Goal: Task Accomplishment & Management: Complete application form

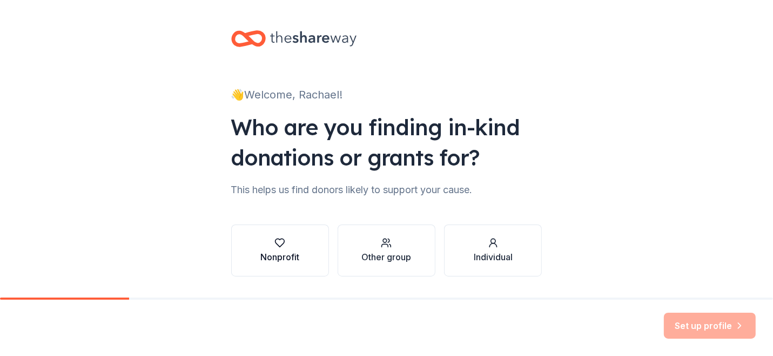
click at [262, 257] on div "Nonprofit" at bounding box center [280, 256] width 39 height 13
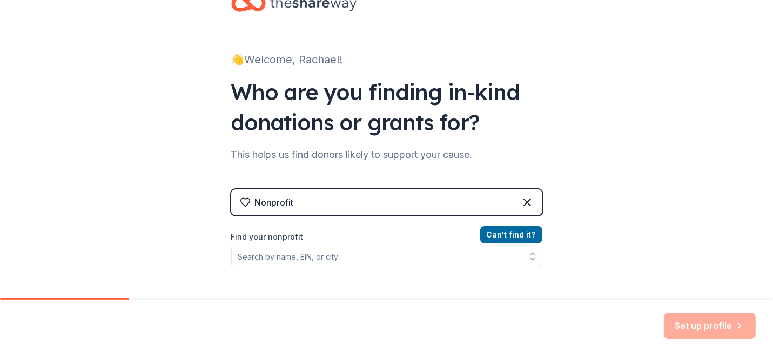
scroll to position [54, 0]
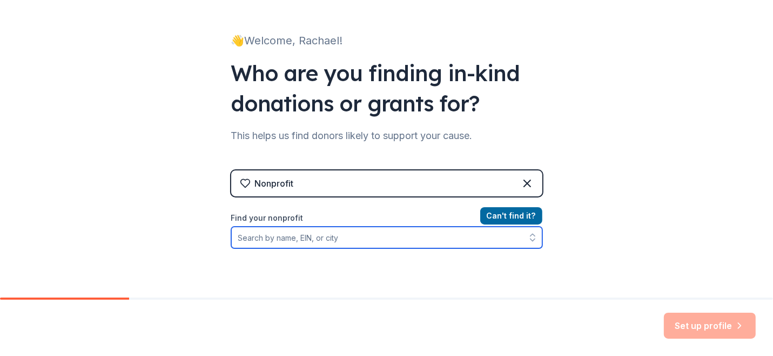
click at [332, 239] on input "Find your nonprofit" at bounding box center [386, 237] width 311 height 22
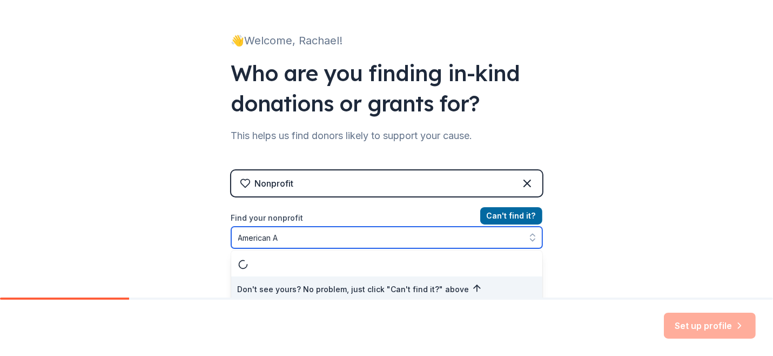
scroll to position [58, 0]
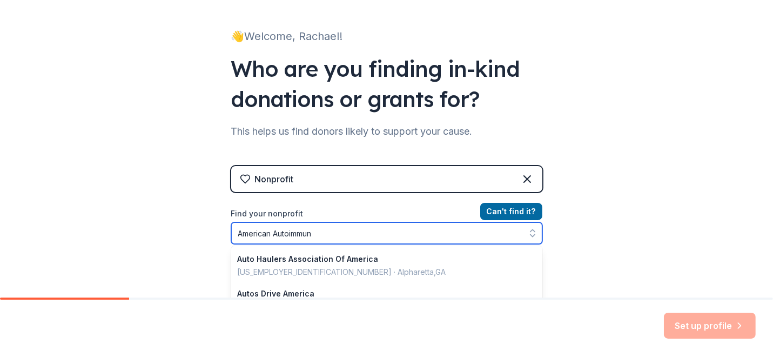
type input "American [MEDICAL_DATA]"
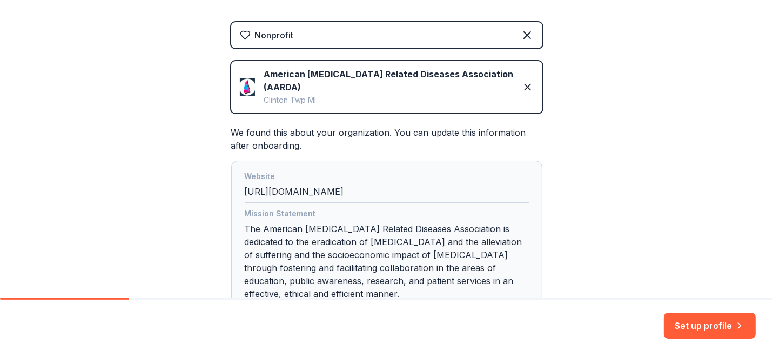
scroll to position [221, 0]
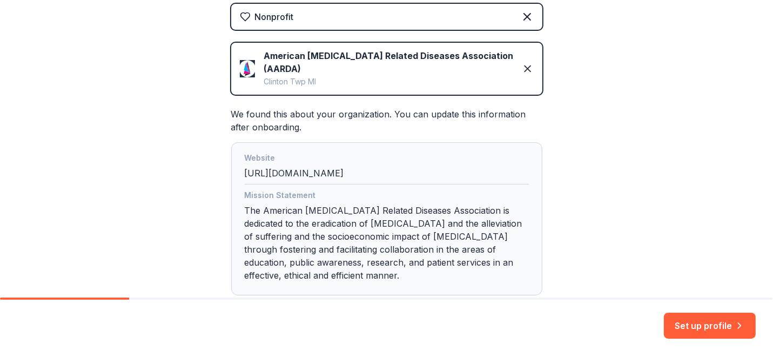
click at [339, 174] on div "Website [URL][DOMAIN_NAME]" at bounding box center [387, 167] width 284 height 33
drag, startPoint x: 326, startPoint y: 174, endPoint x: 298, endPoint y: 171, distance: 28.8
click at [301, 172] on div "Website [URL][DOMAIN_NAME]" at bounding box center [387, 167] width 284 height 33
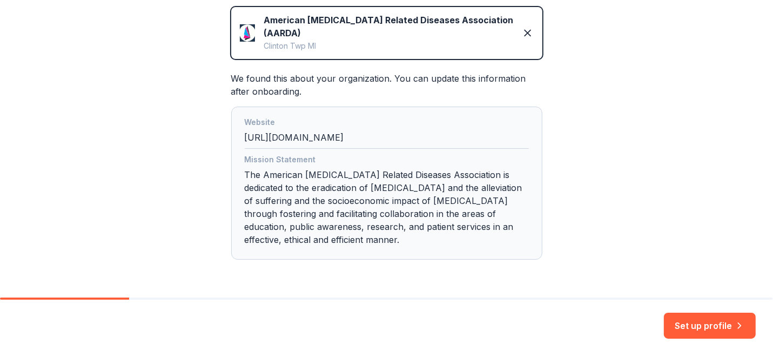
scroll to position [275, 0]
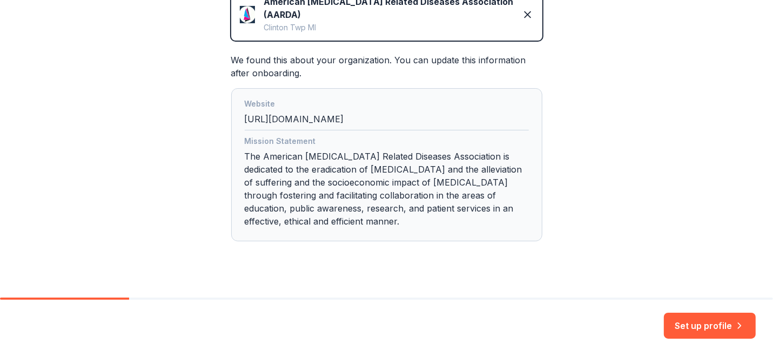
click at [382, 119] on div "Website [URL][DOMAIN_NAME]" at bounding box center [387, 113] width 284 height 33
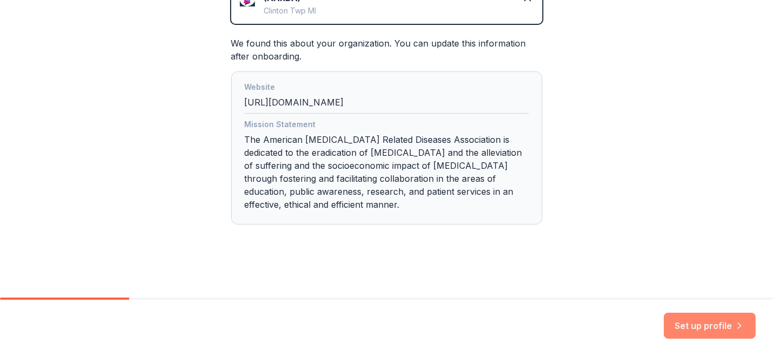
click at [682, 324] on button "Set up profile" at bounding box center [710, 325] width 92 height 26
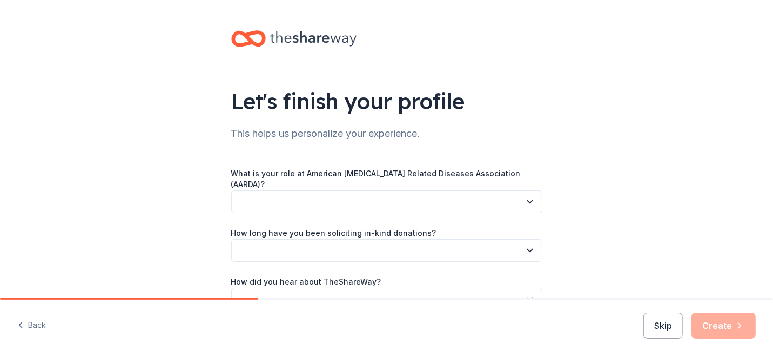
click at [441, 196] on button "button" at bounding box center [386, 201] width 311 height 23
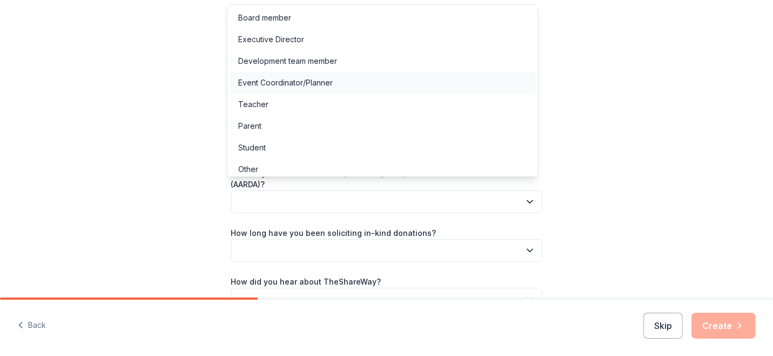
click at [338, 85] on div "Event Coordinator/Planner" at bounding box center [383, 83] width 306 height 22
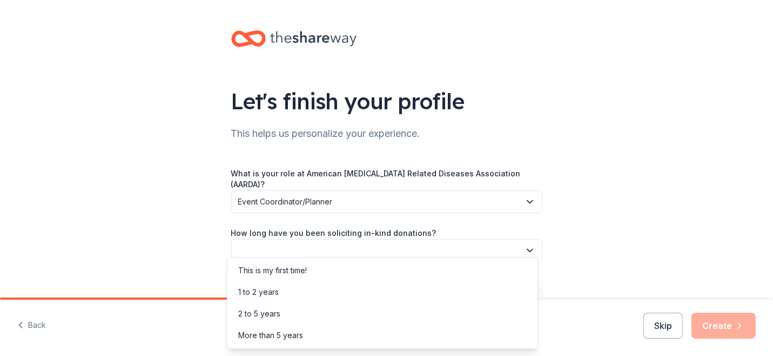
click at [421, 243] on button "button" at bounding box center [386, 250] width 311 height 23
click at [323, 337] on div "More than 5 years" at bounding box center [383, 335] width 306 height 22
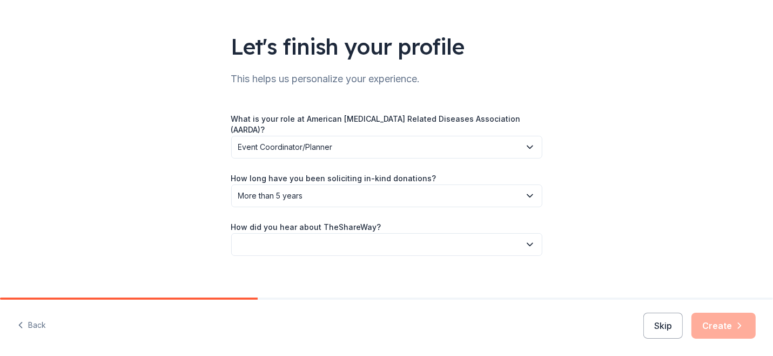
scroll to position [55, 0]
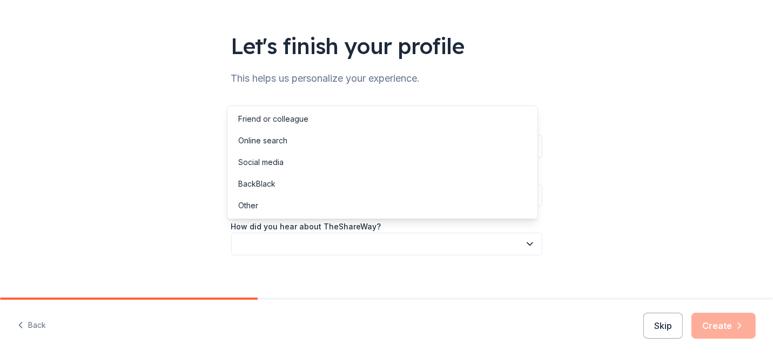
click at [274, 232] on button "button" at bounding box center [386, 243] width 311 height 23
click at [145, 143] on div "Let's finish your profile This helps us personalize your experience. What is yo…" at bounding box center [386, 126] width 773 height 362
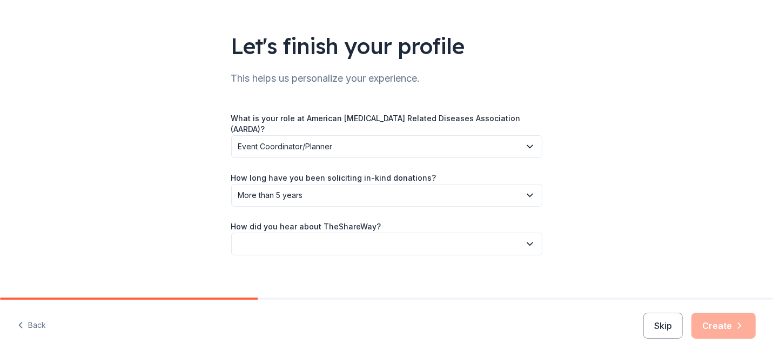
click at [276, 236] on button "button" at bounding box center [386, 243] width 311 height 23
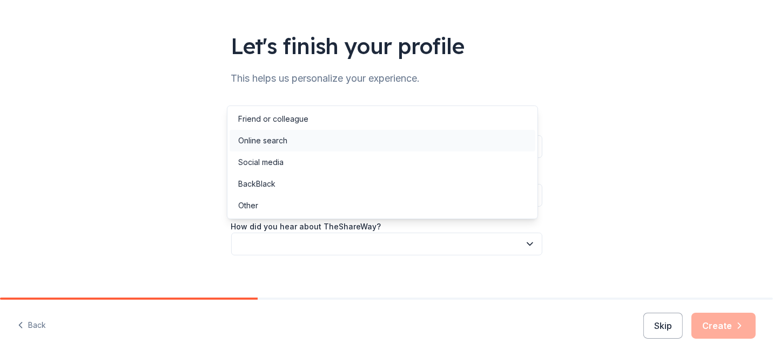
click at [289, 134] on div "Online search" at bounding box center [383, 141] width 306 height 22
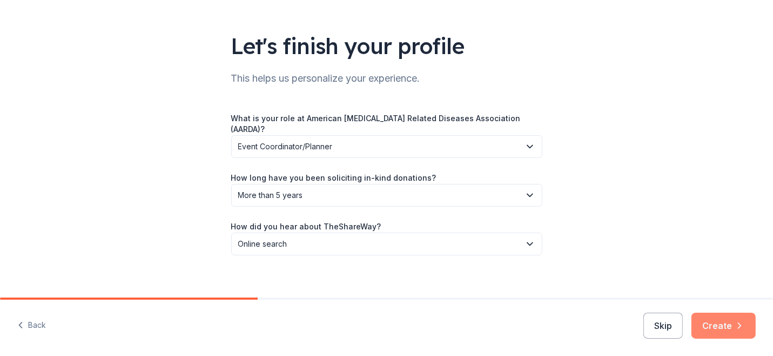
click at [729, 325] on button "Create" at bounding box center [724, 325] width 64 height 26
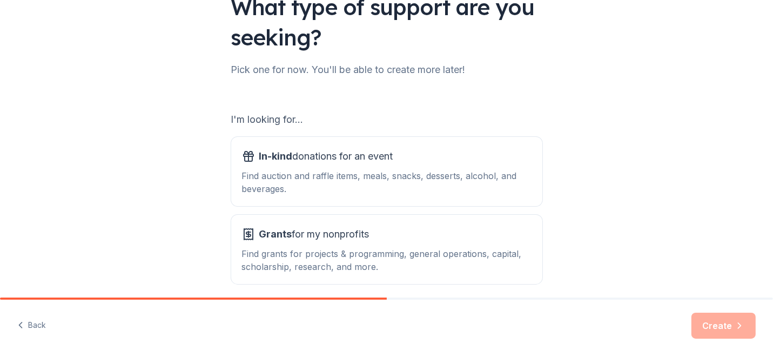
scroll to position [138, 0]
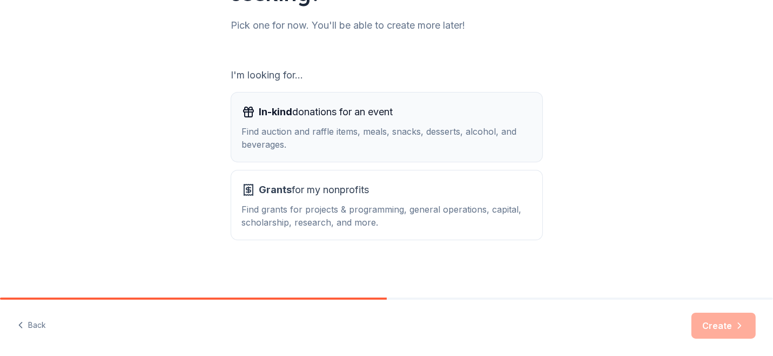
click at [403, 139] on div "Find auction and raffle items, meals, snacks, desserts, alcohol, and beverages." at bounding box center [387, 138] width 290 height 26
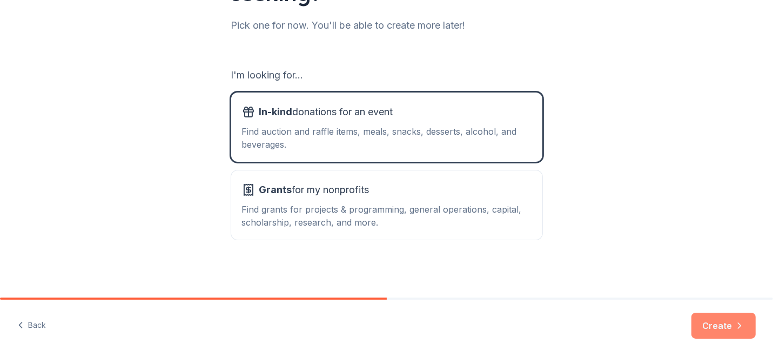
click at [716, 319] on button "Create" at bounding box center [724, 325] width 64 height 26
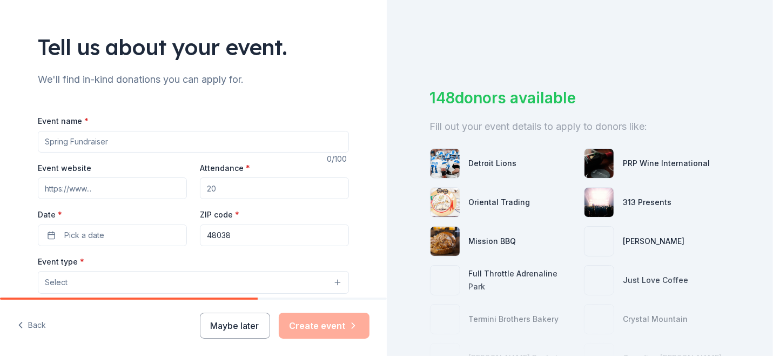
scroll to position [108, 0]
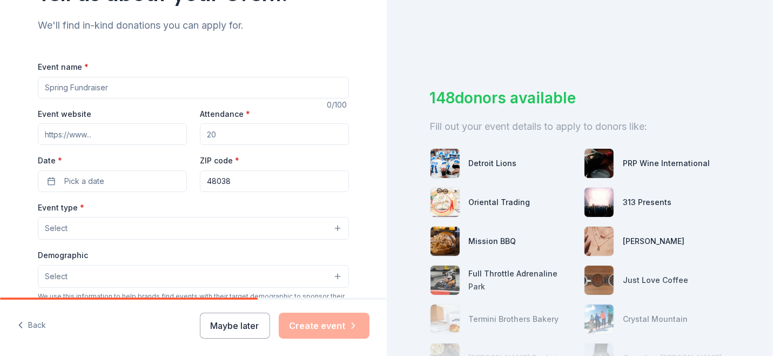
click at [104, 87] on input "Event name *" at bounding box center [193, 88] width 311 height 22
click at [41, 87] on input "Hope Journey Walk" at bounding box center [193, 88] width 311 height 22
type input "The Hope Journey Walk"
click at [80, 136] on input "Event website" at bounding box center [112, 134] width 149 height 22
paste input "[URL][DOMAIN_NAME]"
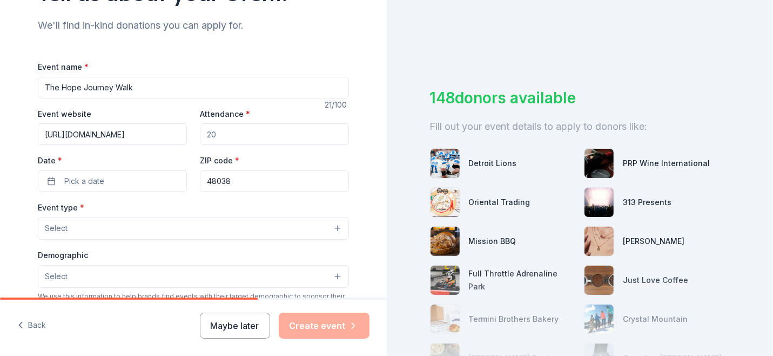
type input "[URL][DOMAIN_NAME]"
click at [234, 136] on input "Attendance *" at bounding box center [274, 134] width 149 height 22
type input "100"
click at [101, 178] on button "Pick a date" at bounding box center [112, 181] width 149 height 22
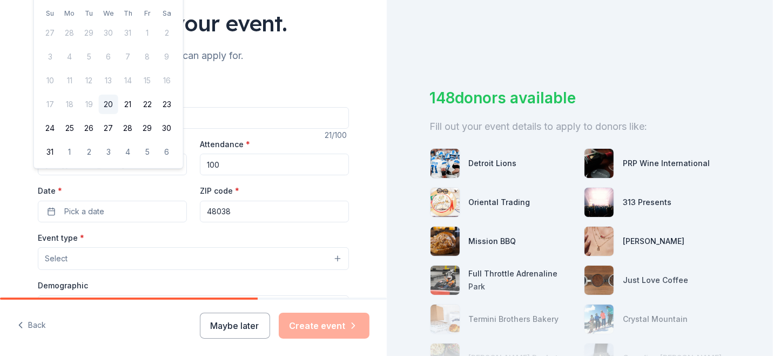
scroll to position [0, 0]
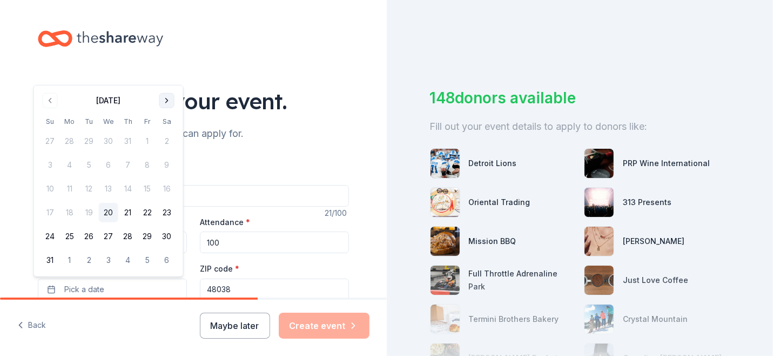
click at [164, 103] on button "Go to next month" at bounding box center [166, 100] width 15 height 15
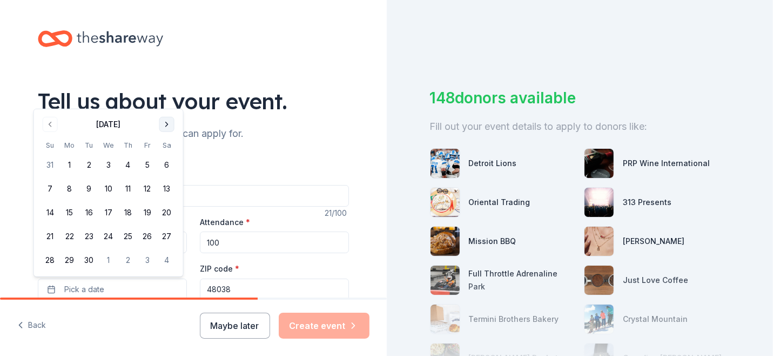
click at [168, 122] on button "Go to next month" at bounding box center [166, 124] width 15 height 15
click at [51, 210] on button "12" at bounding box center [50, 212] width 19 height 19
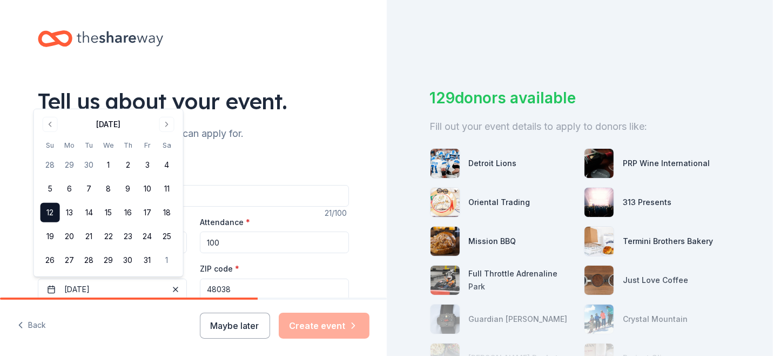
click at [238, 187] on input "The Hope Journey Walk" at bounding box center [193, 196] width 311 height 22
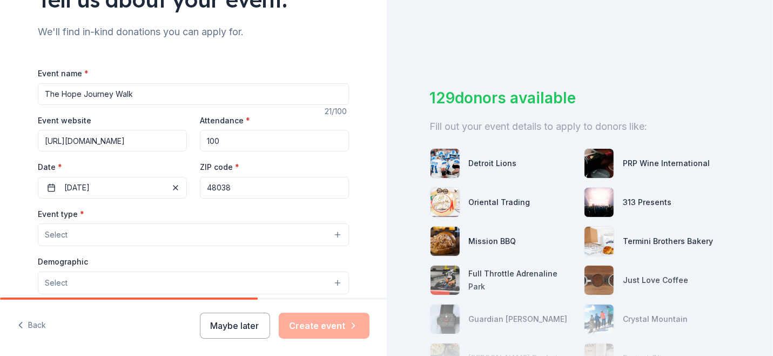
scroll to position [108, 0]
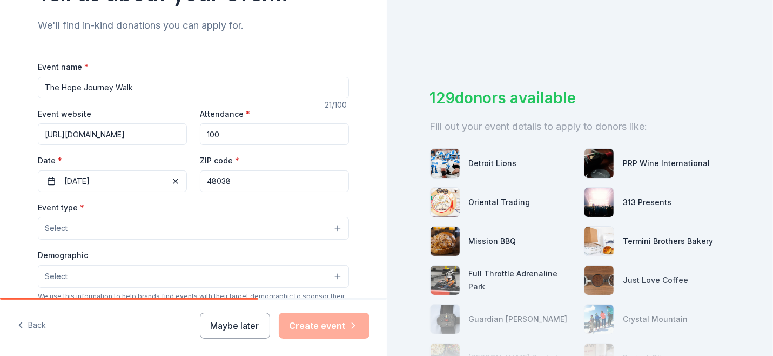
click at [242, 183] on input "48038" at bounding box center [274, 181] width 149 height 22
drag, startPoint x: 242, startPoint y: 183, endPoint x: 194, endPoint y: 172, distance: 48.8
click at [194, 172] on div "Event website [URL][DOMAIN_NAME] Attendance * 100 Date * [DATE] ZIP code * 48038" at bounding box center [193, 149] width 311 height 85
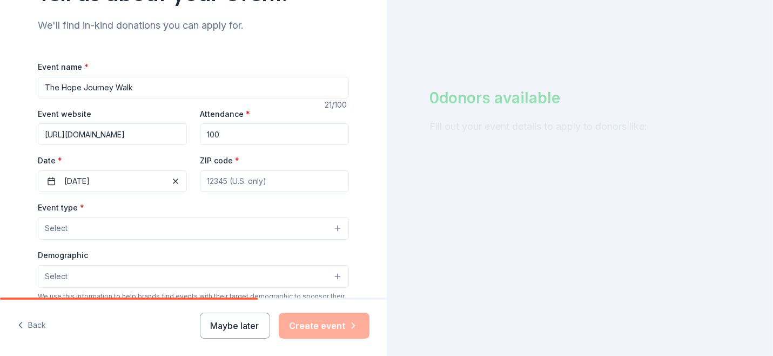
click at [205, 190] on input "ZIP code *" at bounding box center [274, 181] width 149 height 22
type input "20008"
click at [58, 231] on span "Select" at bounding box center [56, 228] width 23 height 13
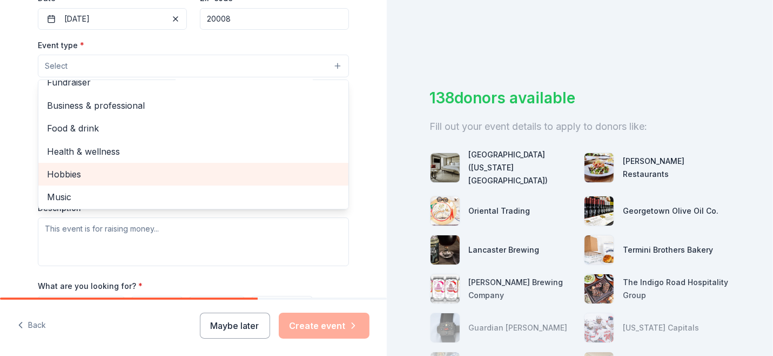
scroll to position [0, 0]
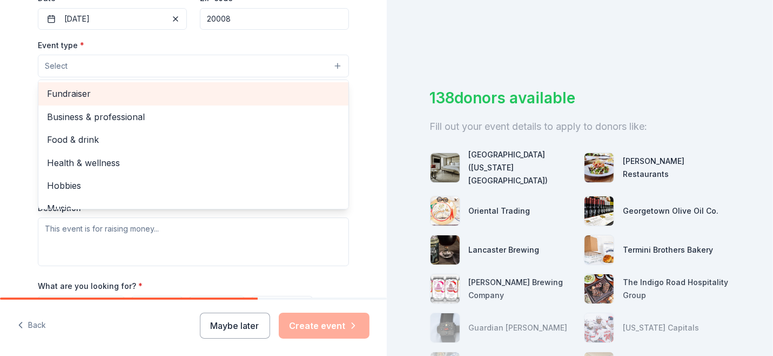
click at [69, 95] on span "Fundraiser" at bounding box center [193, 93] width 293 height 14
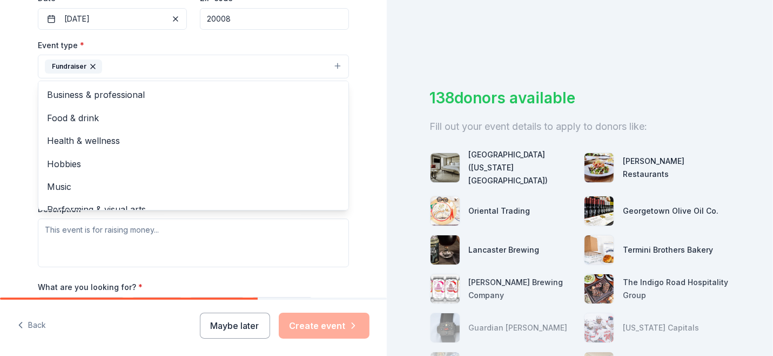
click at [366, 43] on div "Tell us about your event. We'll find in-kind donations you can apply for. Event…" at bounding box center [193, 90] width 387 height 721
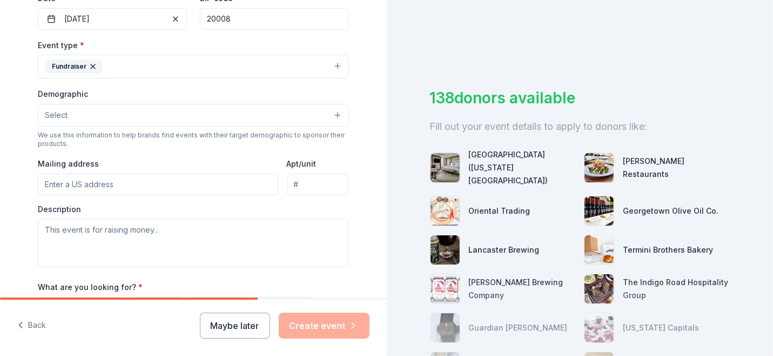
click at [188, 114] on button "Select" at bounding box center [193, 115] width 311 height 23
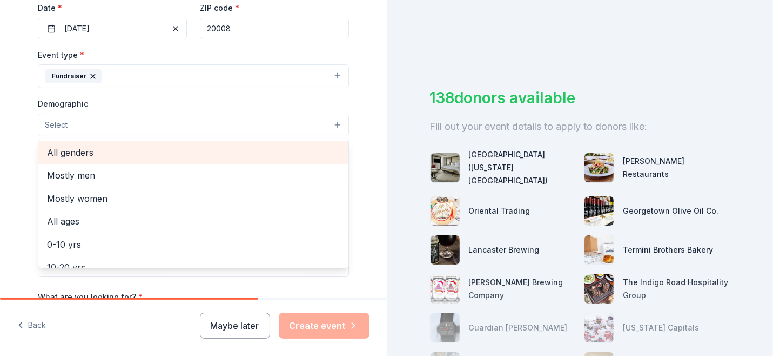
click at [108, 159] on div "All genders" at bounding box center [193, 152] width 310 height 23
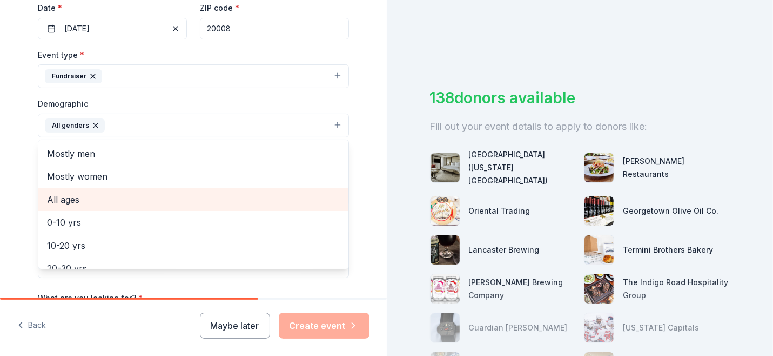
click at [98, 203] on span "All ages" at bounding box center [193, 199] width 293 height 14
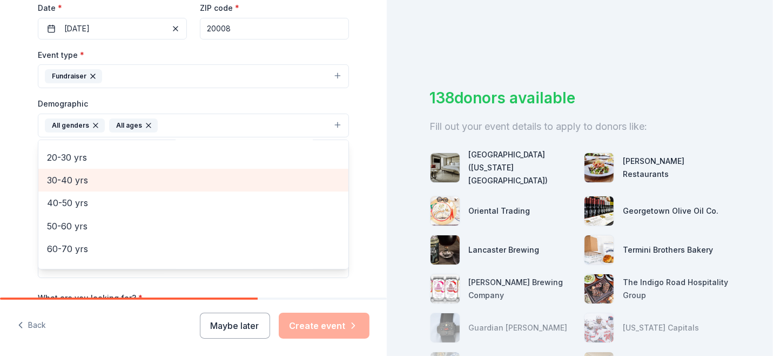
scroll to position [128, 0]
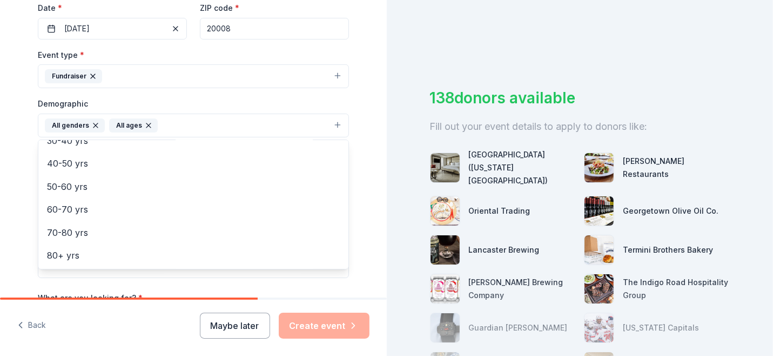
click at [21, 168] on div "Tell us about your event. We'll find in-kind donations you can apply for. Event…" at bounding box center [194, 100] width 346 height 722
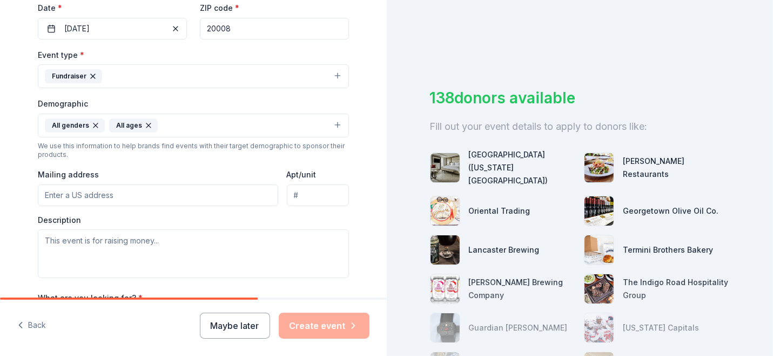
click at [112, 196] on input "Mailing address" at bounding box center [158, 195] width 241 height 22
type input "[STREET_ADDRESS]"
type input "Suite 130"
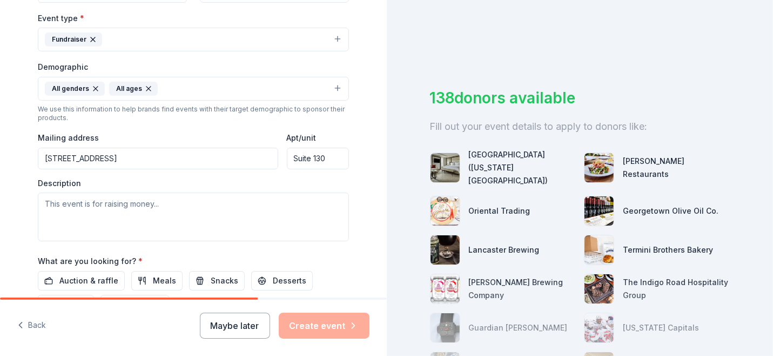
scroll to position [315, 0]
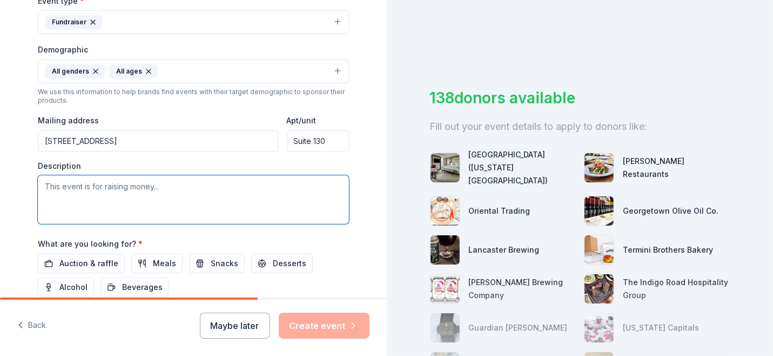
click at [133, 197] on textarea at bounding box center [193, 199] width 311 height 49
click at [175, 194] on textarea at bounding box center [193, 199] width 311 height 49
paste textarea "the Hope Journey Walk brings our community together to create hope, connection,…"
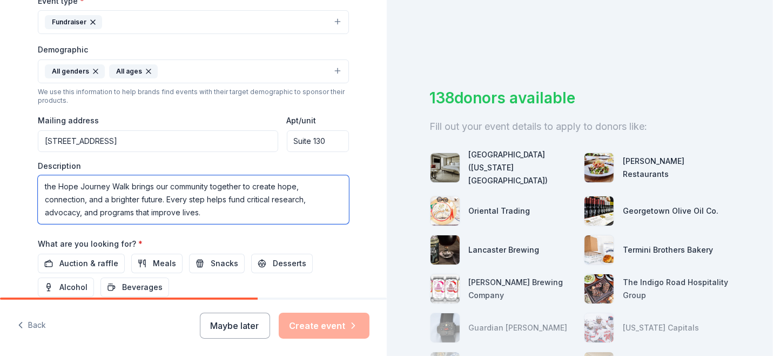
click at [43, 183] on textarea "the Hope Journey Walk brings our community together to create hope, connection,…" at bounding box center [193, 199] width 311 height 49
click at [165, 186] on textarea "The Hope Journey Walk brings our community together to create hope, connection,…" at bounding box center [193, 199] width 311 height 49
click at [158, 202] on textarea "The Hope Journey Walk brings the community together to create hope, connection,…" at bounding box center [193, 199] width 311 height 49
click at [222, 209] on textarea "The Hope Journey Walk brings the community together to create hope, connection,…" at bounding box center [193, 199] width 311 height 49
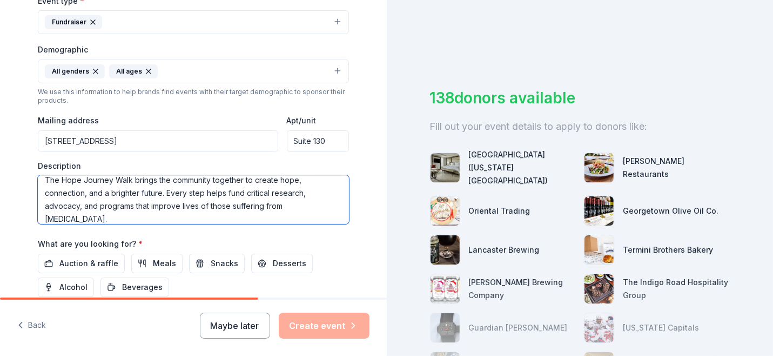
scroll to position [423, 0]
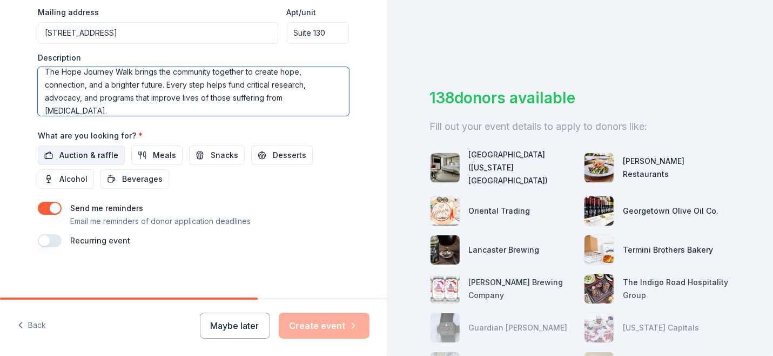
type textarea "The Hope Journey Walk brings the community together to create hope, connection,…"
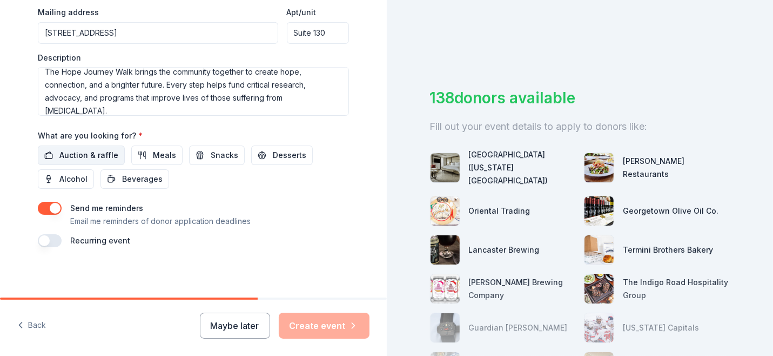
click at [99, 155] on span "Auction & raffle" at bounding box center [88, 155] width 59 height 13
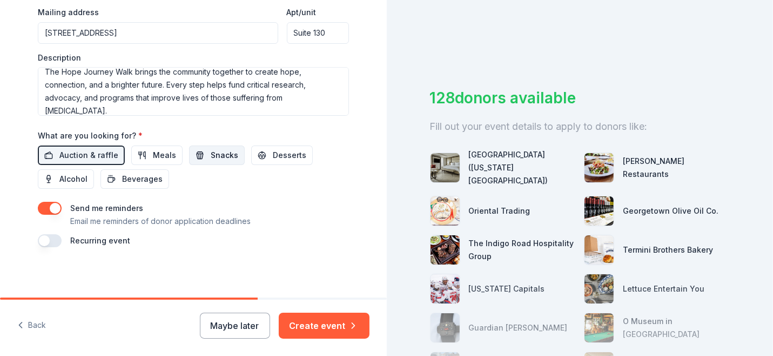
click at [211, 159] on span "Snacks" at bounding box center [225, 155] width 28 height 13
click at [261, 162] on button "Desserts" at bounding box center [282, 154] width 62 height 19
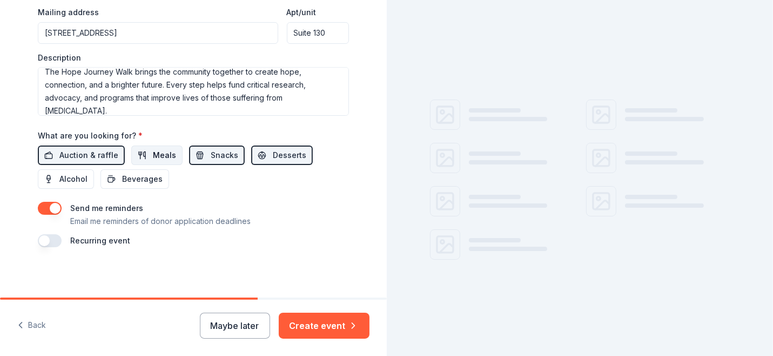
click at [138, 155] on button "Meals" at bounding box center [156, 154] width 51 height 19
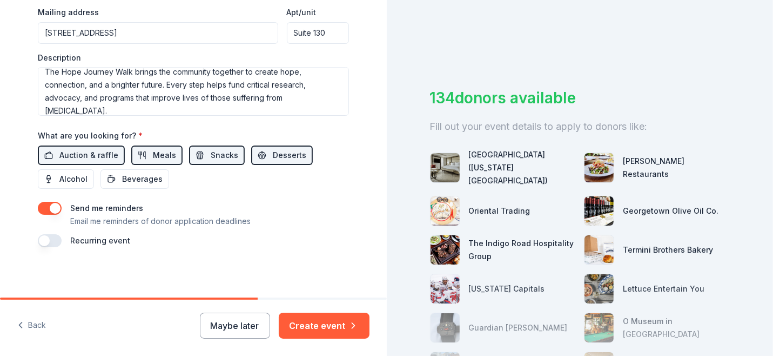
click at [50, 208] on button "button" at bounding box center [50, 208] width 24 height 13
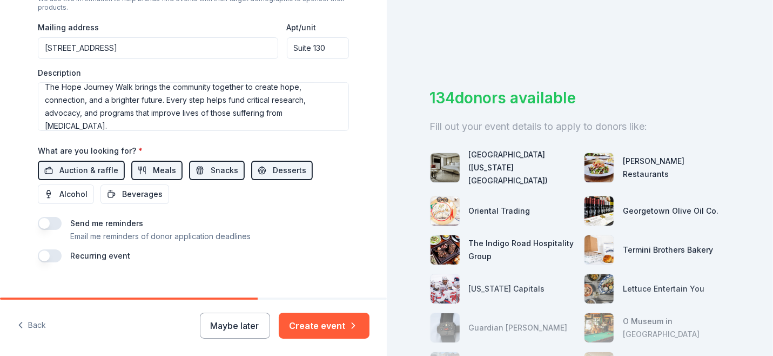
scroll to position [424, 0]
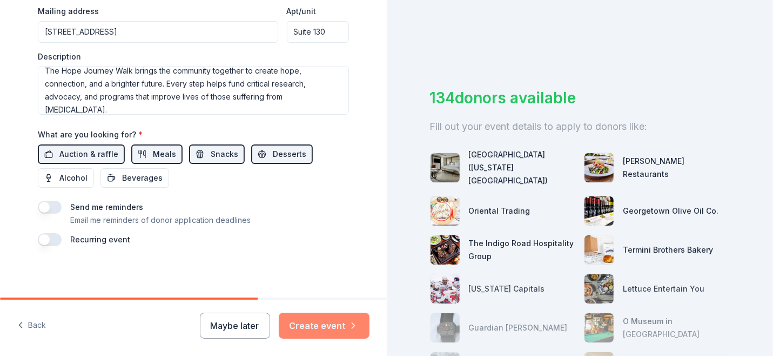
click at [329, 325] on button "Create event" at bounding box center [324, 325] width 91 height 26
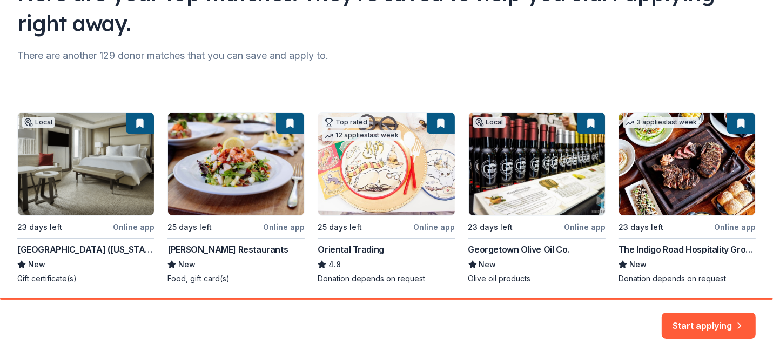
scroll to position [146, 0]
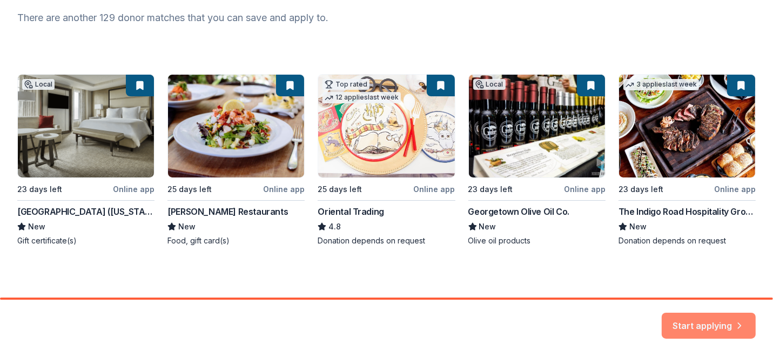
click at [698, 313] on button "Start applying" at bounding box center [709, 319] width 94 height 26
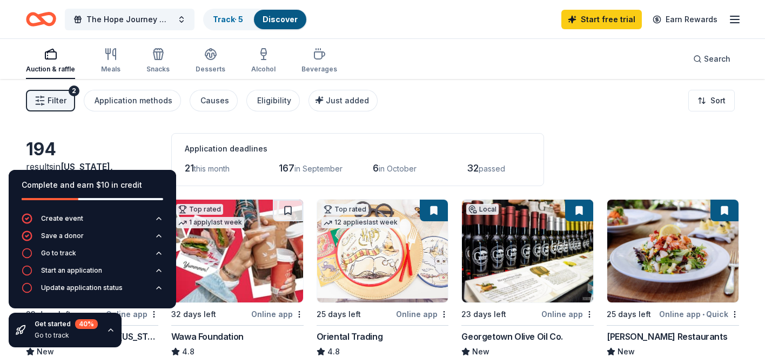
click at [586, 146] on div "194 results in [US_STATE], [GEOGRAPHIC_DATA] Application deadlines 21 this mont…" at bounding box center [382, 159] width 713 height 53
click at [108, 327] on icon "button" at bounding box center [110, 329] width 9 height 9
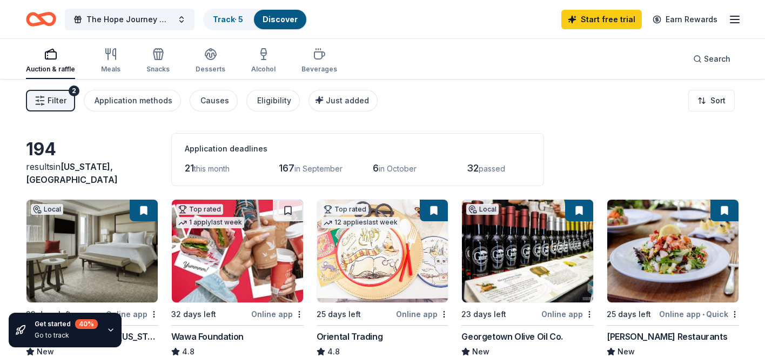
click at [301, 148] on div "Application deadlines" at bounding box center [358, 148] width 346 height 13
click at [711, 55] on span "Search" at bounding box center [717, 58] width 26 height 13
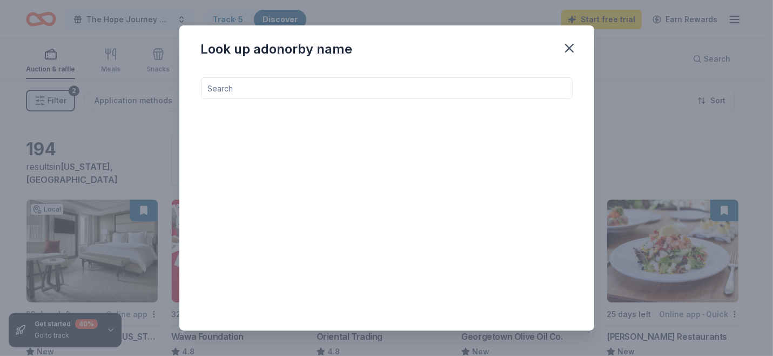
click at [219, 99] on div at bounding box center [387, 198] width 372 height 242
click at [227, 95] on input at bounding box center [387, 88] width 372 height 22
type input "compass coffee"
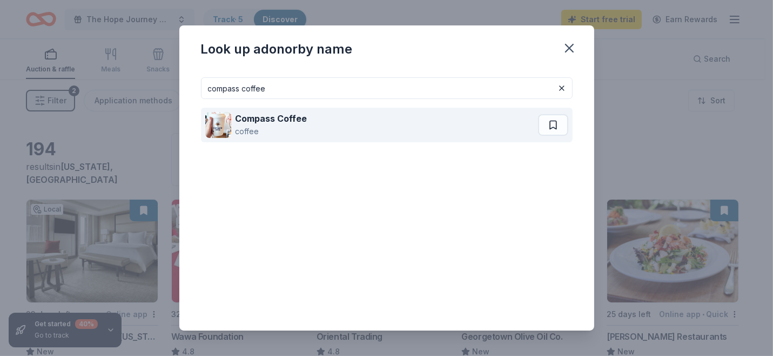
click at [268, 133] on div "coffee" at bounding box center [272, 131] width 72 height 13
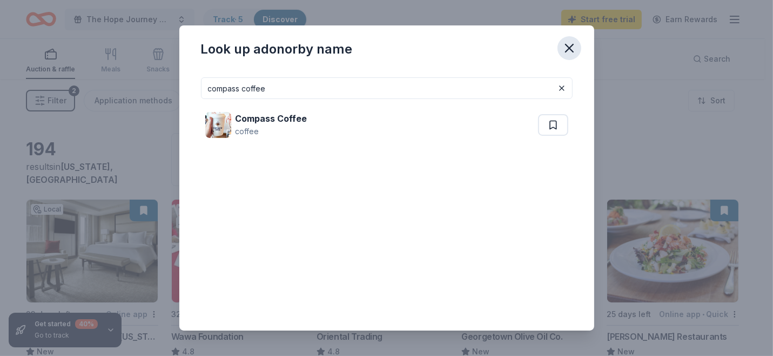
click at [571, 48] on icon "button" at bounding box center [569, 48] width 15 height 15
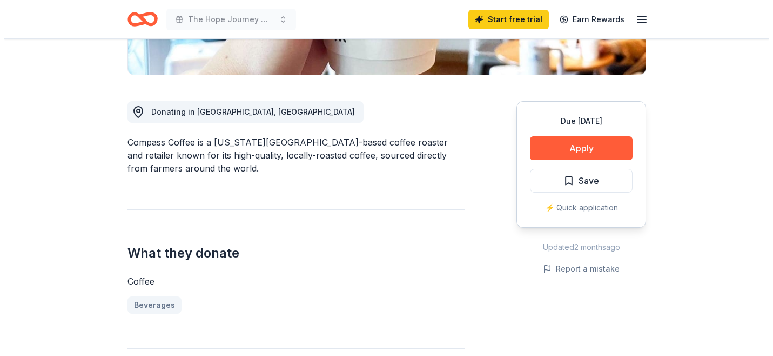
scroll to position [270, 0]
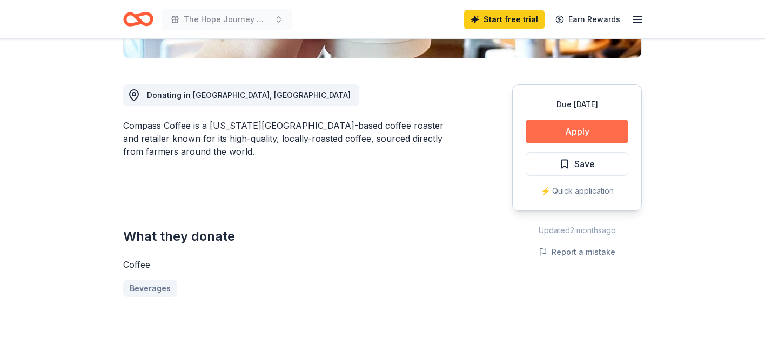
click at [595, 133] on button "Apply" at bounding box center [577, 131] width 103 height 24
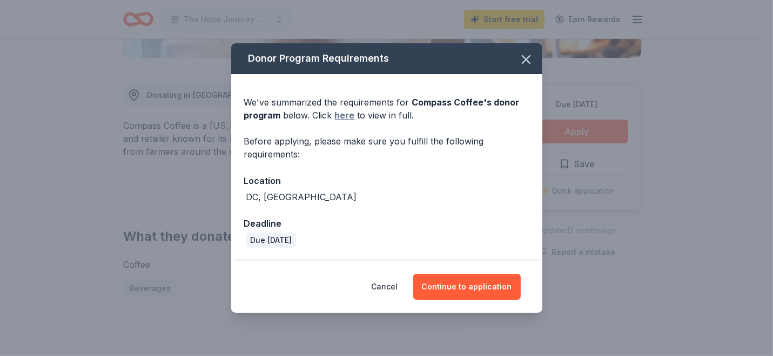
click at [342, 116] on link "here" at bounding box center [345, 115] width 20 height 13
click at [456, 285] on button "Continue to application" at bounding box center [468, 287] width 108 height 26
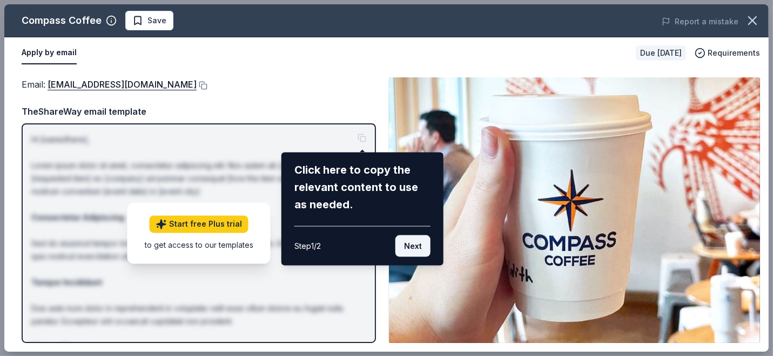
click at [418, 251] on button "Next" at bounding box center [413, 246] width 35 height 22
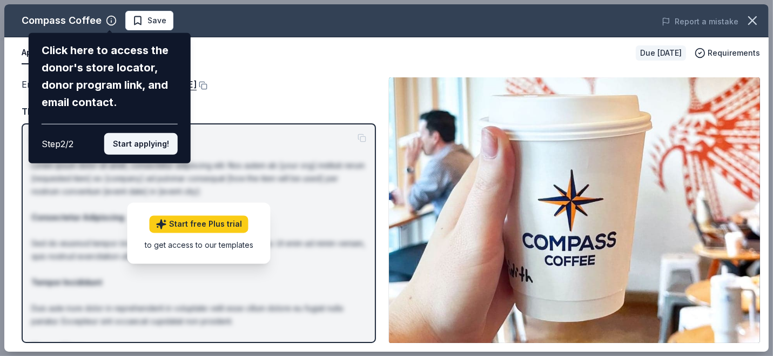
click at [146, 145] on button "Start applying!" at bounding box center [141, 144] width 74 height 22
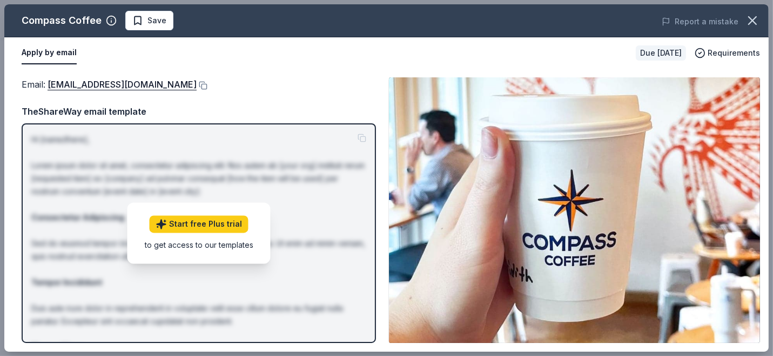
click at [229, 82] on div "Email : hello@compasscoffee.com" at bounding box center [199, 84] width 355 height 14
click at [55, 51] on button "Apply by email" at bounding box center [49, 53] width 55 height 23
click at [270, 65] on div "Apply by email Due in 23 days Requirements" at bounding box center [386, 52] width 765 height 31
click at [197, 88] on button at bounding box center [202, 85] width 11 height 9
click at [203, 225] on link "Start free Plus trial" at bounding box center [199, 223] width 99 height 17
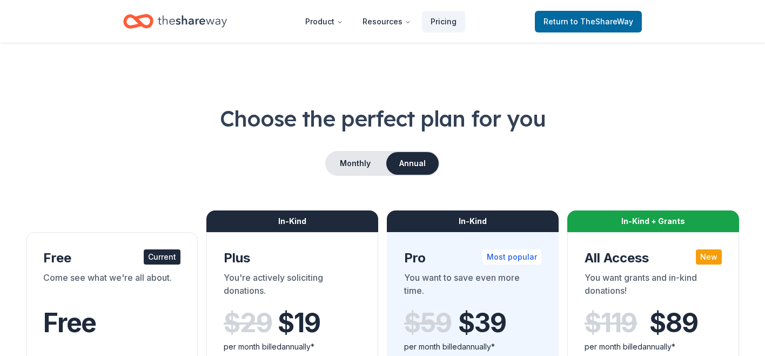
click at [177, 115] on h1 "Choose the perfect plan for you" at bounding box center [382, 118] width 713 height 30
click at [148, 114] on h1 "Choose the perfect plan for you" at bounding box center [382, 118] width 713 height 30
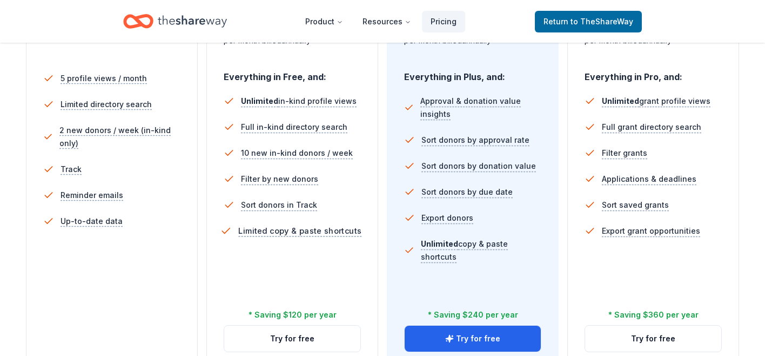
scroll to position [378, 0]
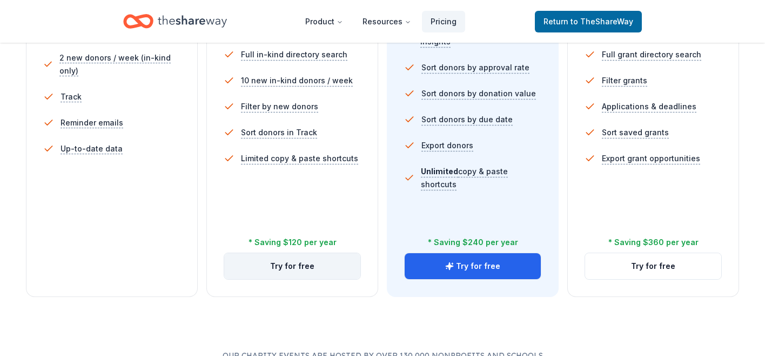
click at [298, 275] on button "Try for free" at bounding box center [292, 266] width 136 height 26
click at [294, 268] on button "Try for free" at bounding box center [292, 266] width 136 height 26
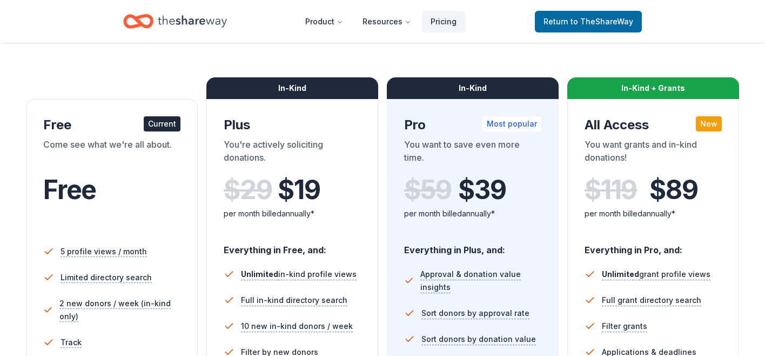
scroll to position [162, 0]
